Goal: Navigation & Orientation: Find specific page/section

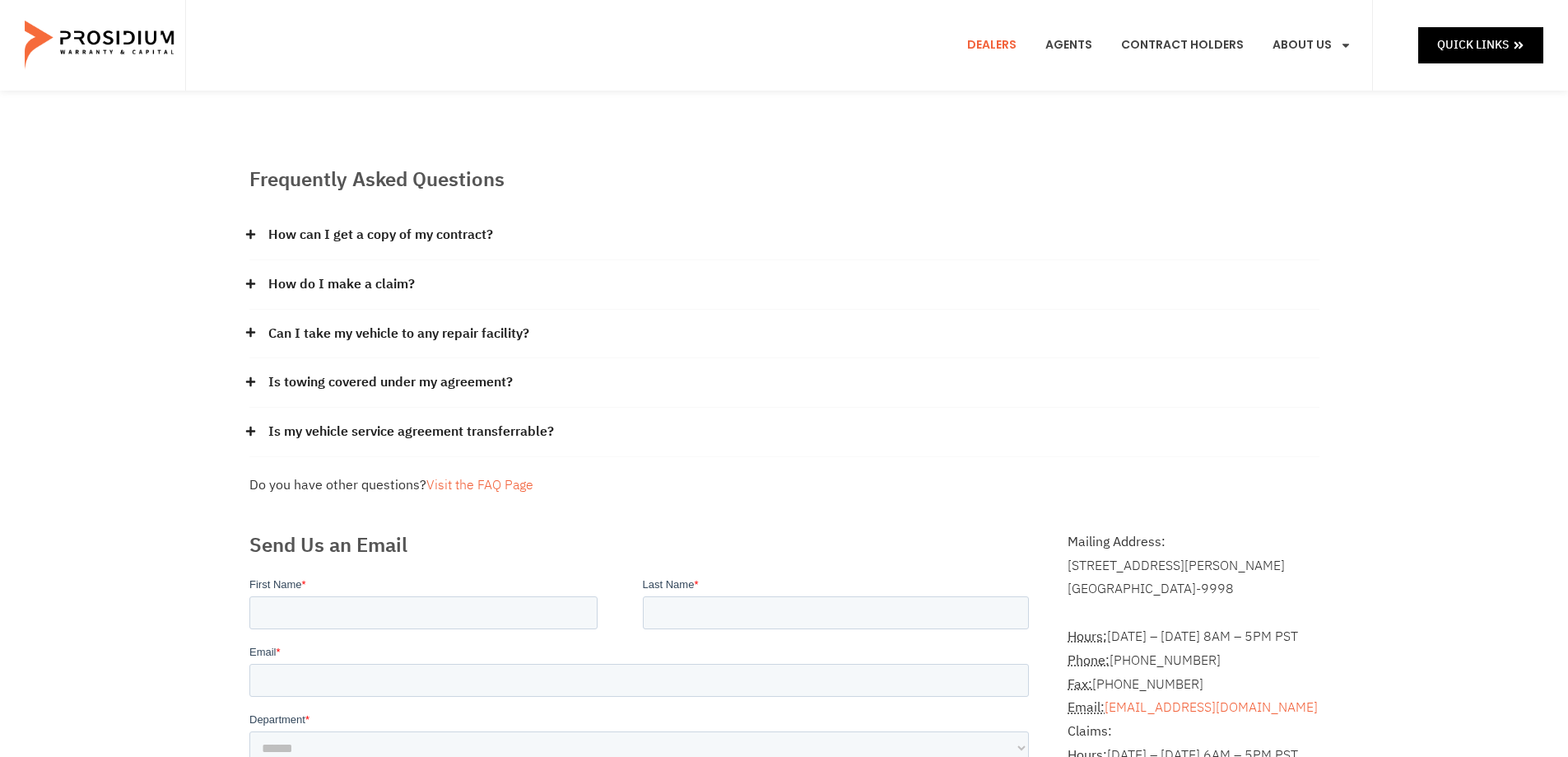
click at [1002, 48] on link "Dealers" at bounding box center [991, 45] width 74 height 61
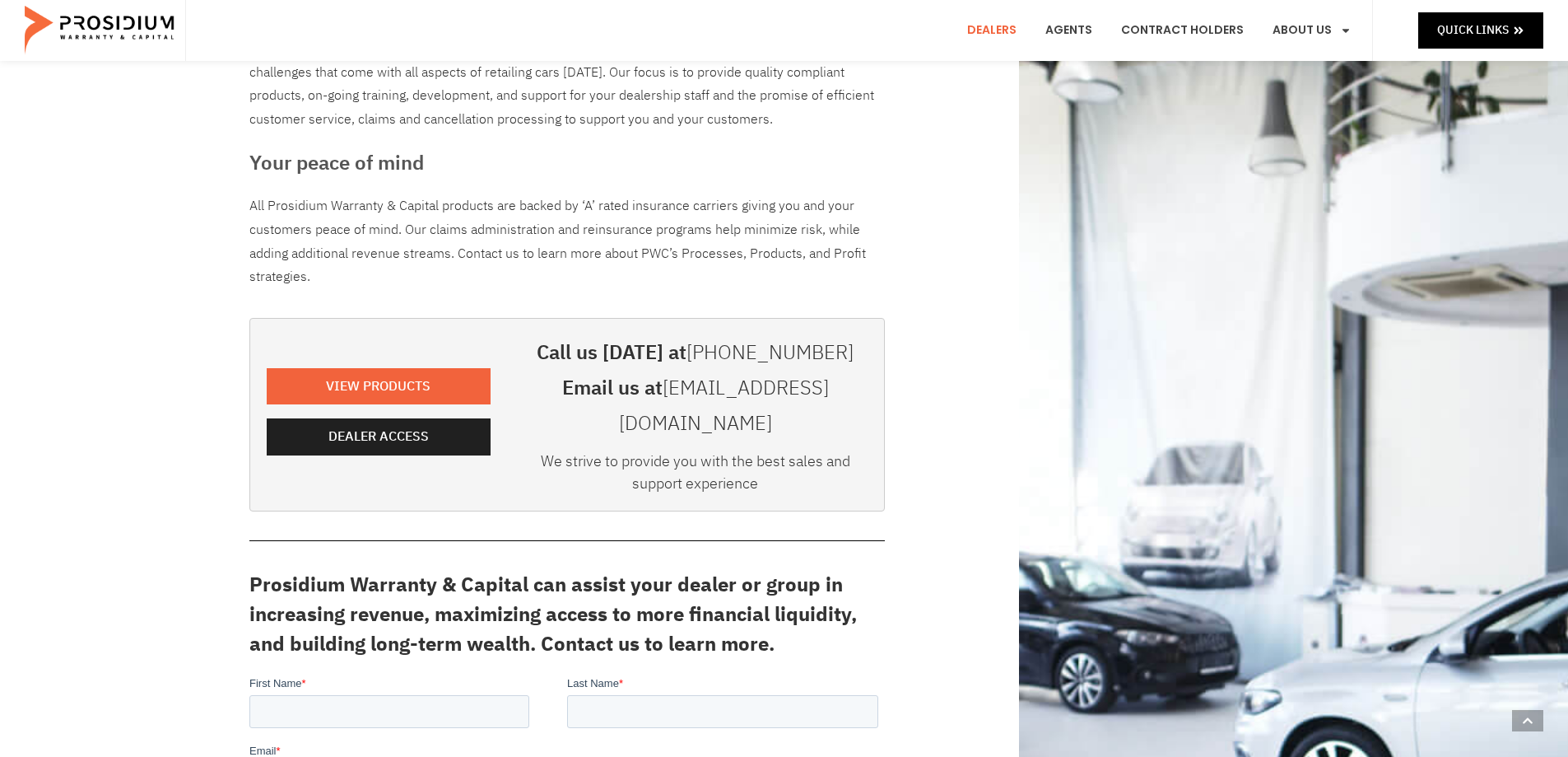
scroll to position [329, 0]
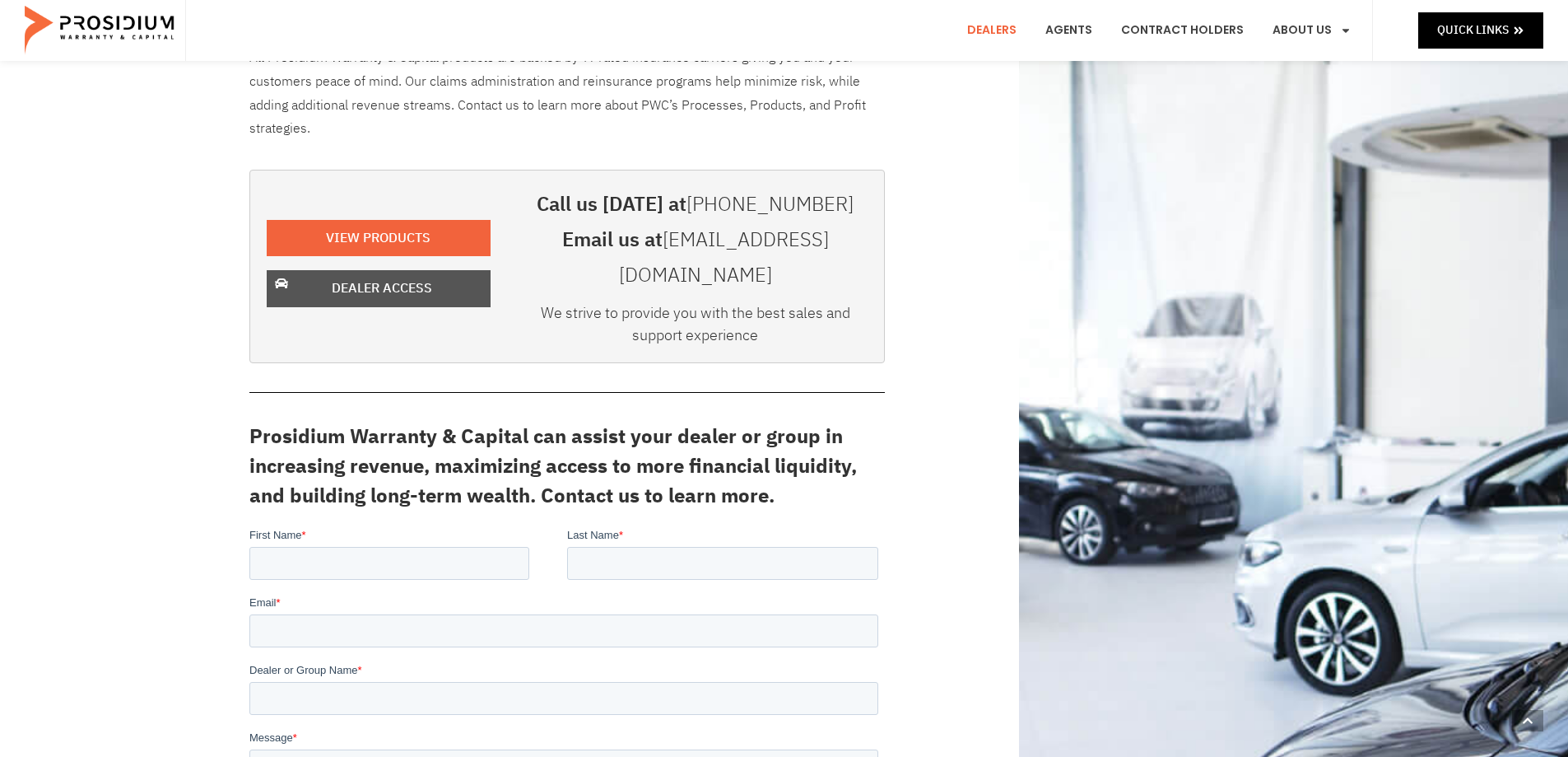
click at [427, 276] on span "Dealer Access" at bounding box center [382, 288] width 101 height 23
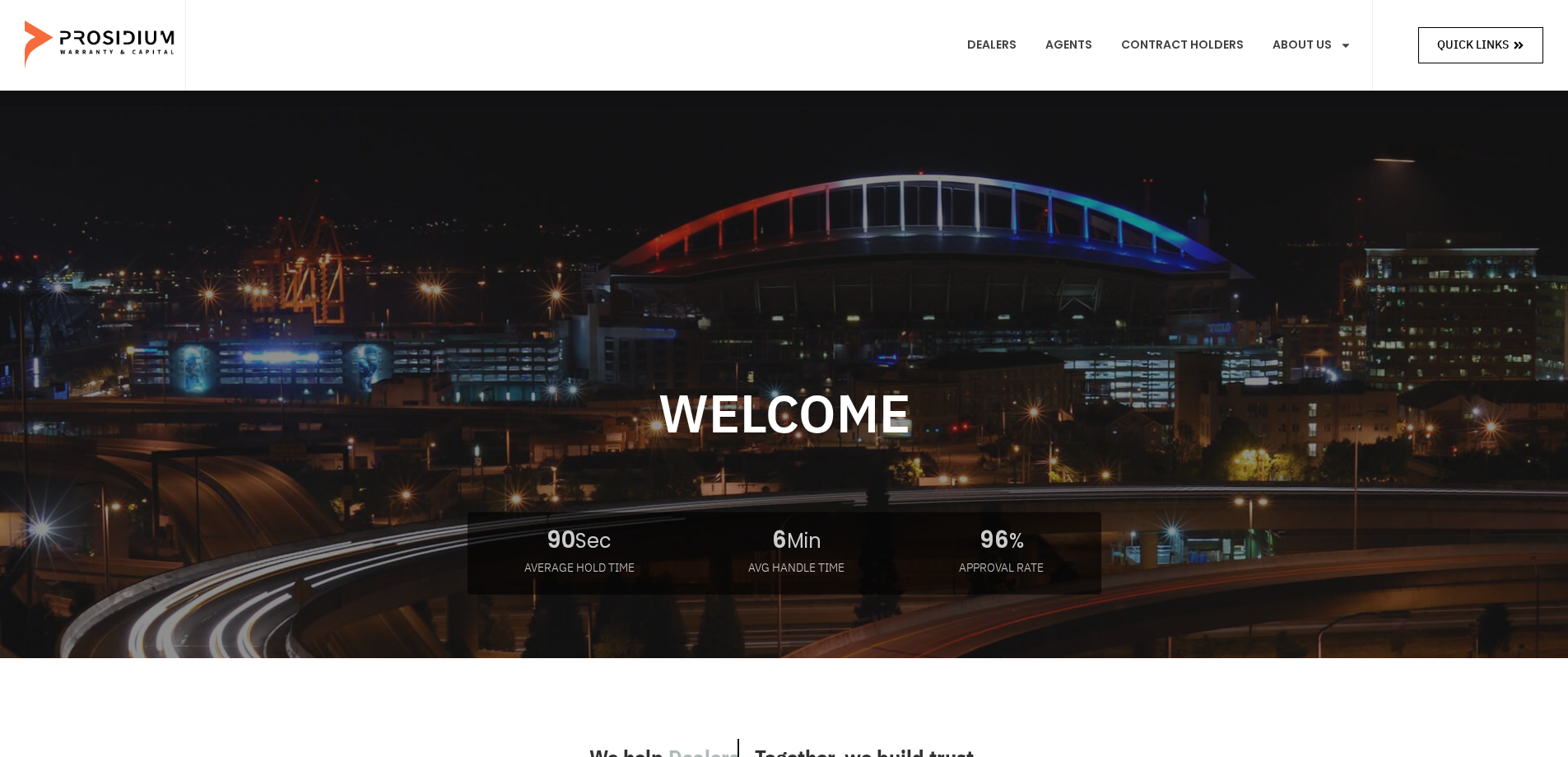
click at [1457, 30] on link "Quick Links" at bounding box center [1480, 44] width 125 height 36
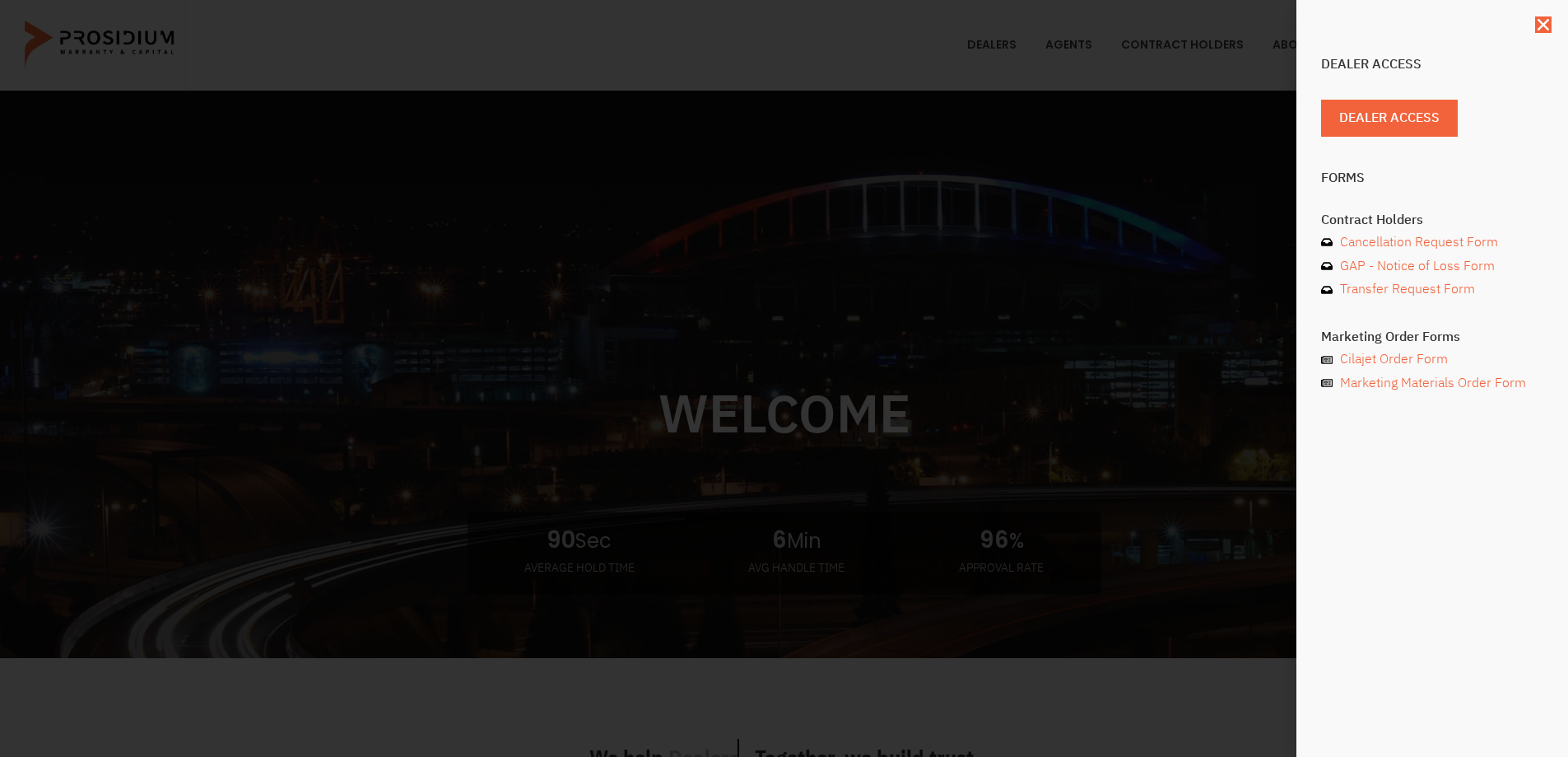
click at [1027, 149] on div "Dealer Access Dealer Access Forms Contract Holders Cancellation Request Form GA…" at bounding box center [784, 378] width 1568 height 757
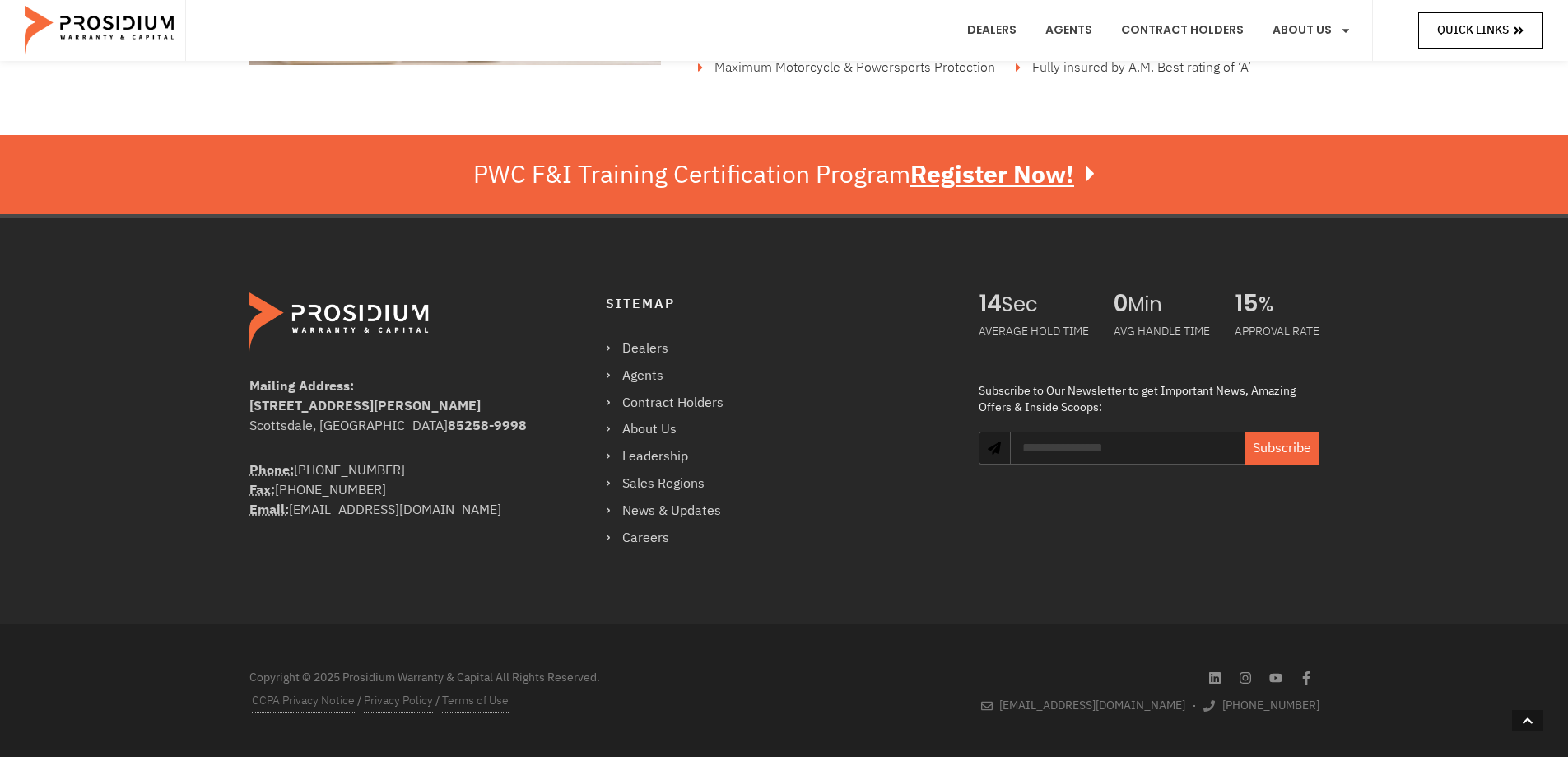
scroll to position [2884, 0]
